Goal: Navigation & Orientation: Go to known website

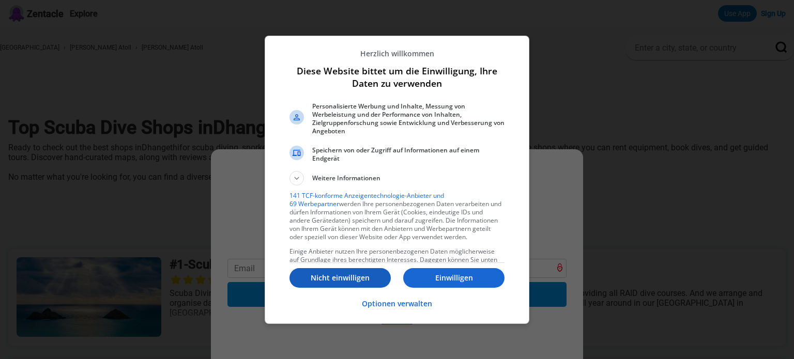
click at [331, 279] on p "Nicht einwilligen" at bounding box center [340, 278] width 101 height 10
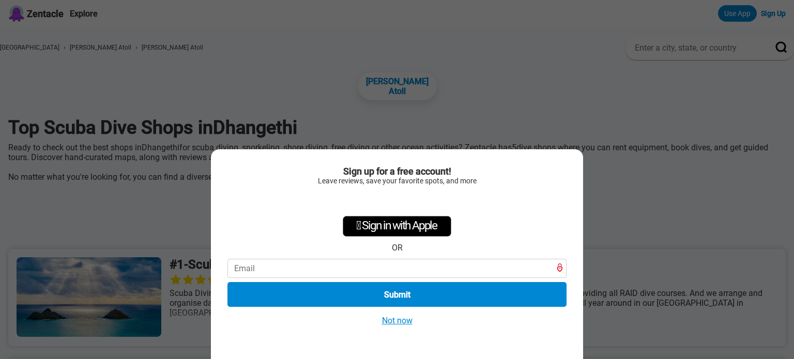
click at [388, 323] on button "Not now" at bounding box center [397, 320] width 37 height 11
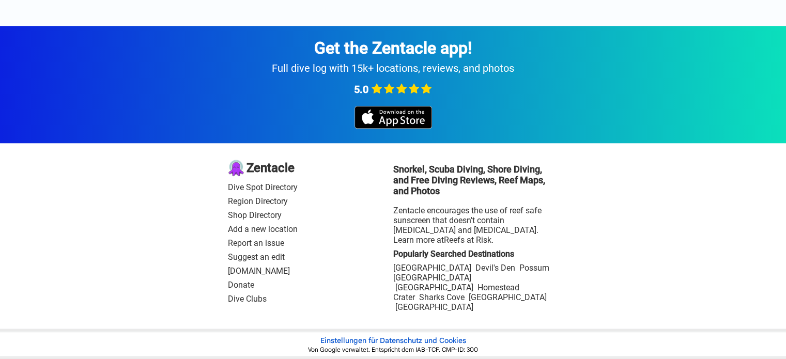
scroll to position [1014, 0]
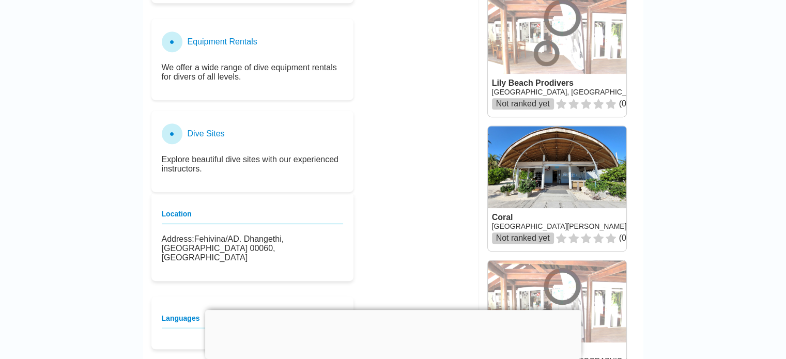
scroll to position [544, 0]
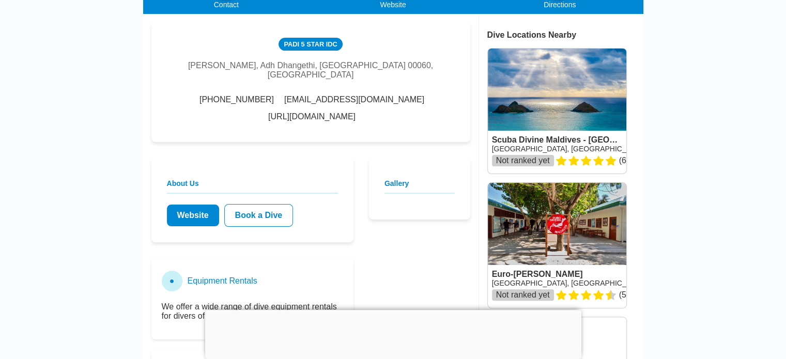
scroll to position [277, 0]
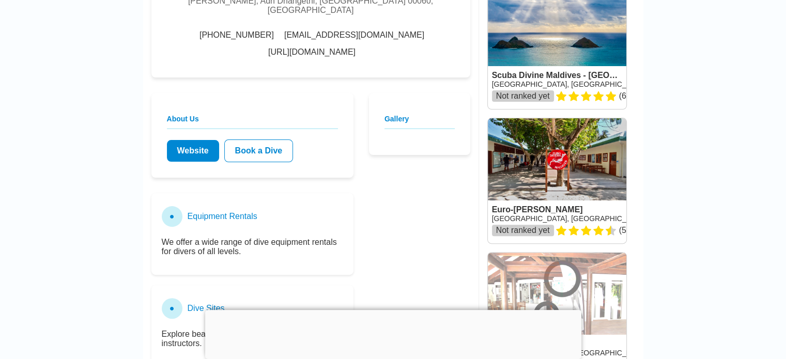
click at [186, 154] on link "Website" at bounding box center [193, 151] width 52 height 22
